Goal: Check status

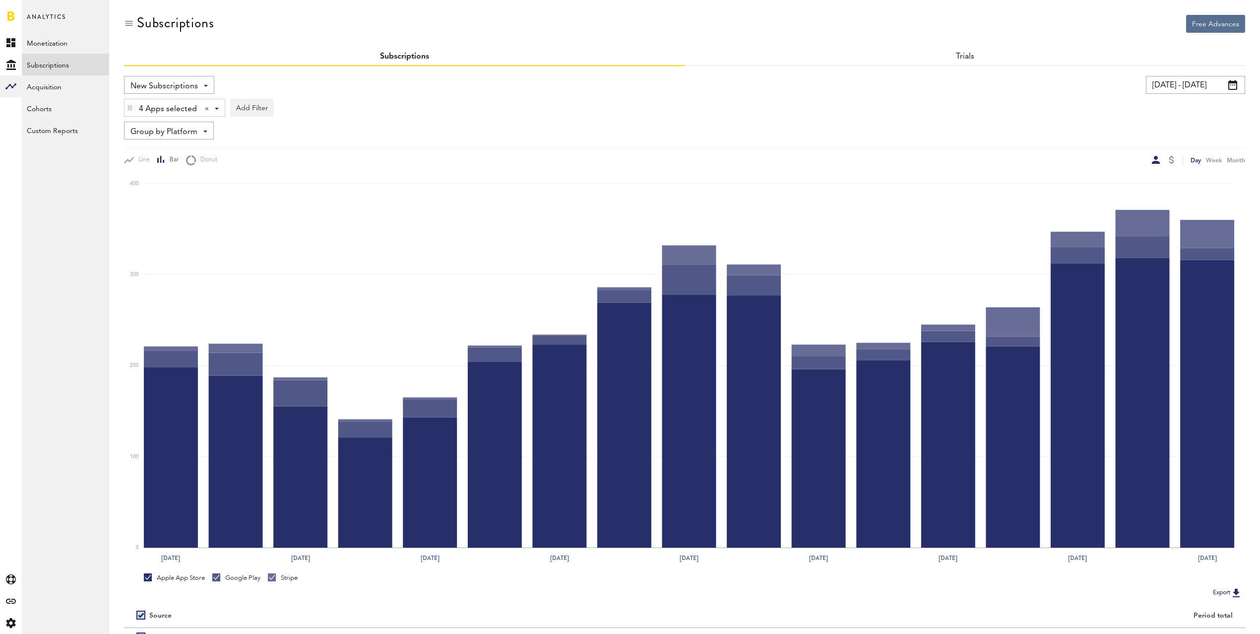
click at [1197, 82] on input "[DATE] - [DATE]" at bounding box center [1195, 85] width 99 height 18
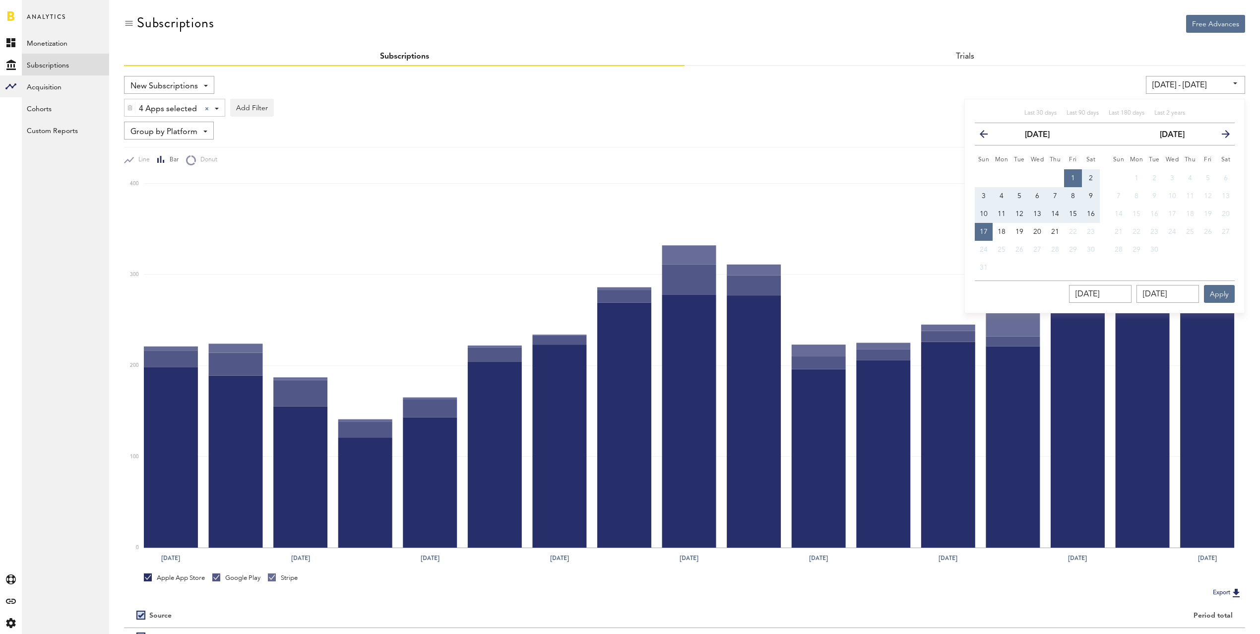
click at [1074, 176] on span "1" at bounding box center [1073, 178] width 4 height 7
type input "[DATE] - [DATE]"
type input "[DATE]"
click at [1036, 229] on span "20" at bounding box center [1037, 231] width 8 height 7
type input "[DATE] - [DATE]"
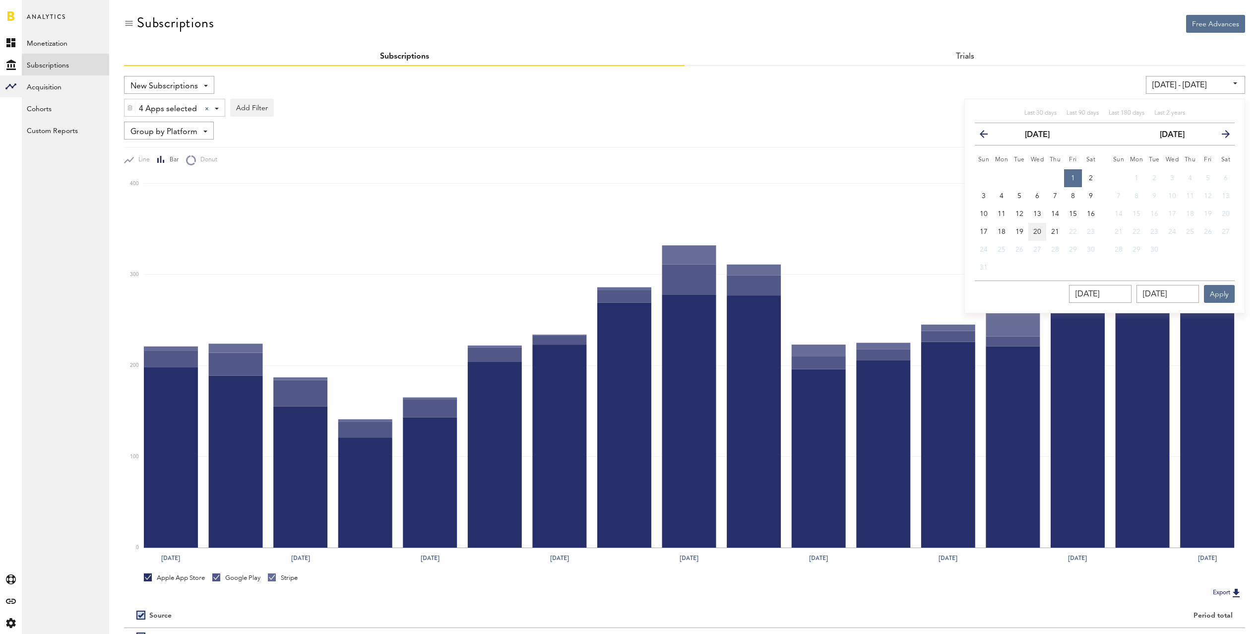
type input "[DATE]"
drag, startPoint x: 1217, startPoint y: 292, endPoint x: 1207, endPoint y: 291, distance: 10.4
click at [1217, 292] on button "Apply" at bounding box center [1219, 294] width 31 height 18
